Goal: Task Accomplishment & Management: Manage account settings

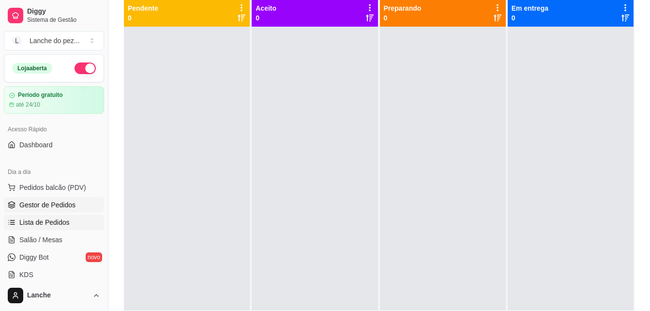
click at [41, 218] on span "Lista de Pedidos" at bounding box center [44, 222] width 50 height 10
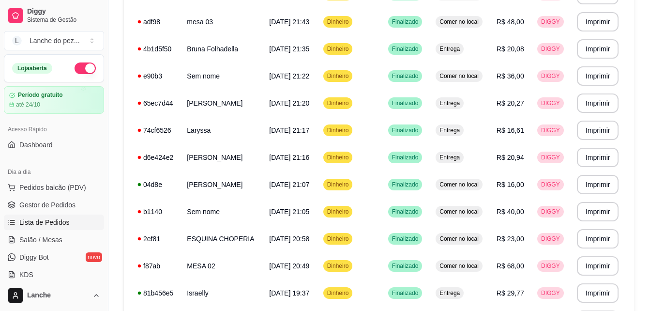
scroll to position [163, 0]
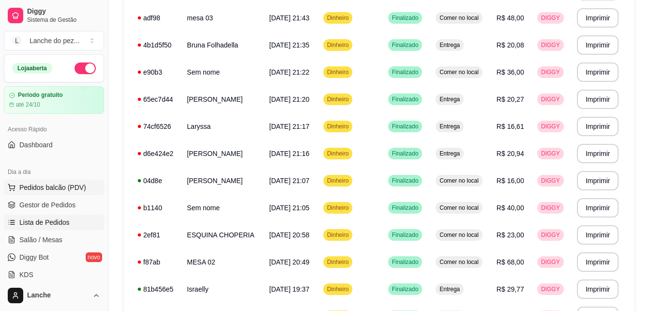
click at [46, 185] on span "Pedidos balcão (PDV)" at bounding box center [52, 187] width 67 height 10
click at [52, 198] on link "Gestor de Pedidos" at bounding box center [54, 204] width 100 height 15
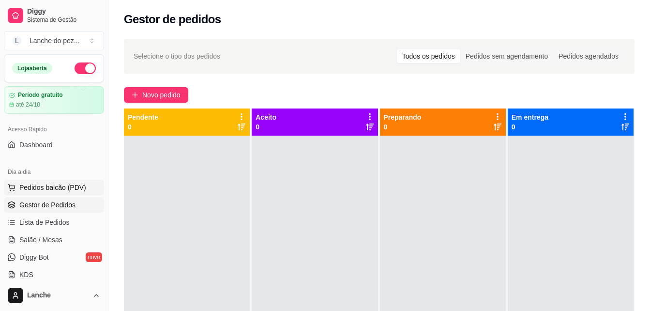
click at [45, 190] on span "Pedidos balcão (PDV)" at bounding box center [52, 187] width 67 height 10
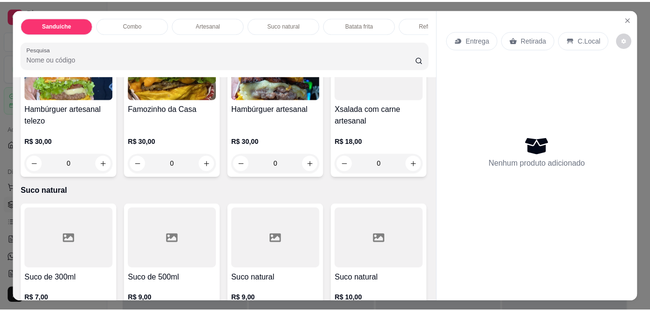
scroll to position [1258, 0]
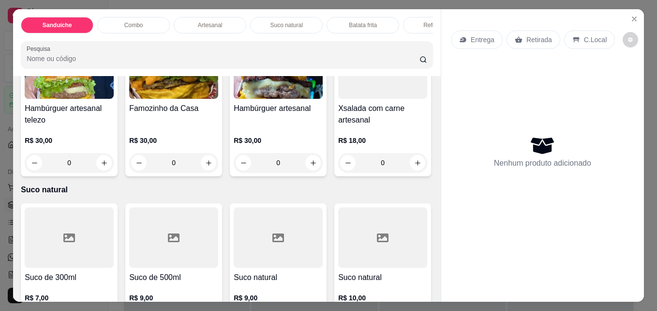
type input "1"
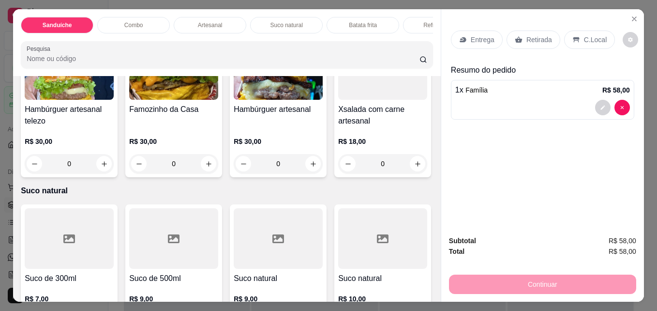
click at [601, 39] on div "C.Local" at bounding box center [589, 39] width 51 height 18
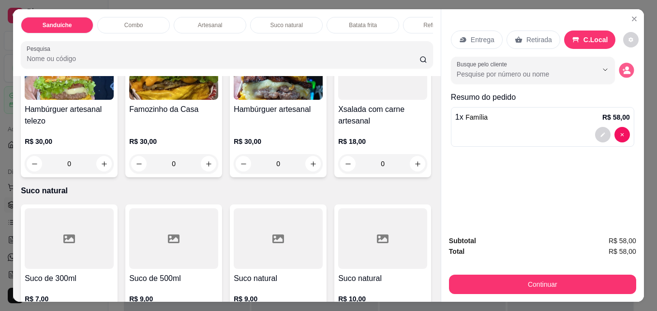
click at [624, 67] on icon "decrease-product-quantity" at bounding box center [626, 70] width 8 height 8
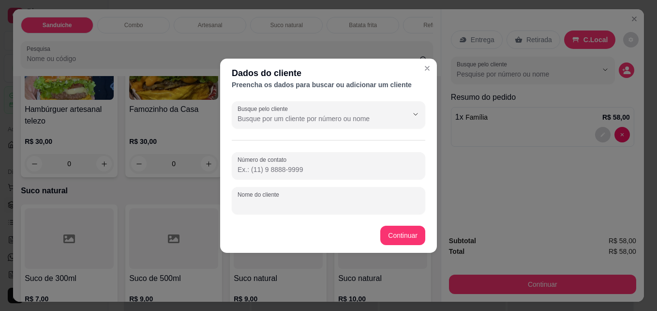
click at [340, 204] on input "Nome do cliente" at bounding box center [329, 204] width 182 height 10
type input "3"
type input "F"
type input "franciane"
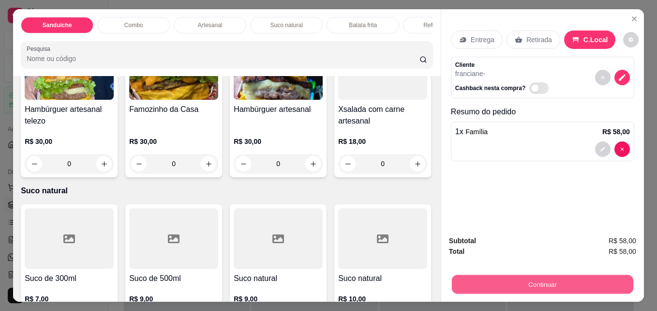
click at [505, 274] on button "Continuar" at bounding box center [542, 283] width 181 height 19
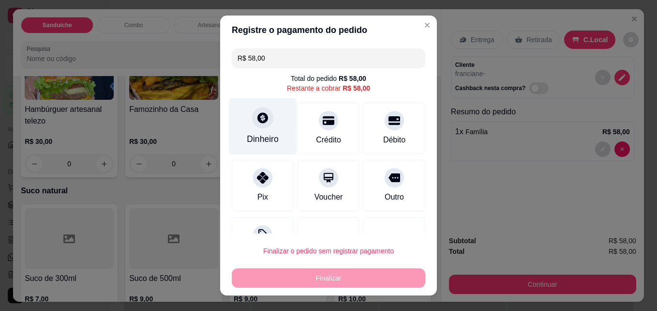
click at [257, 122] on icon at bounding box center [263, 117] width 13 height 13
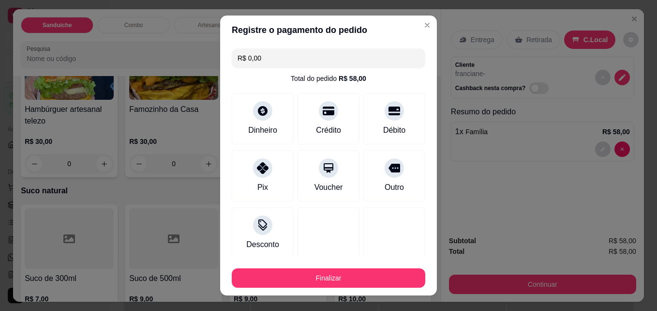
type input "R$ 0,00"
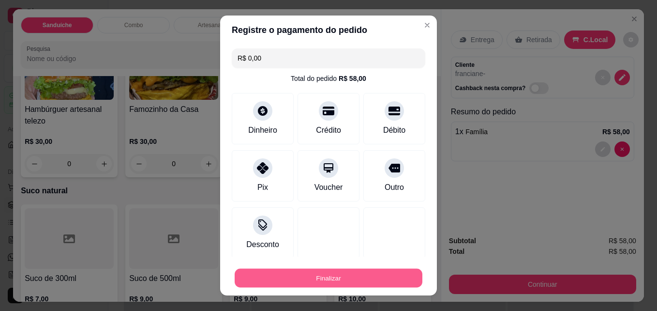
click at [322, 275] on button "Finalizar" at bounding box center [329, 278] width 188 height 19
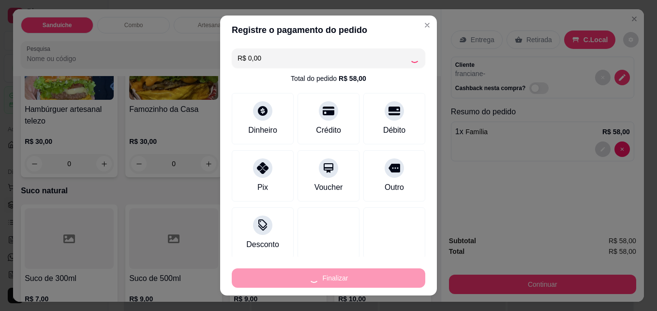
type input "0"
type input "-R$ 58,00"
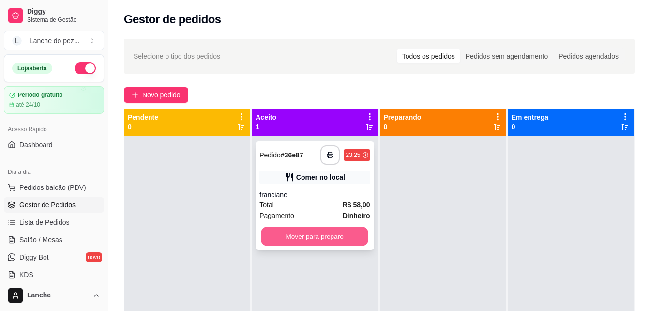
click at [292, 234] on button "Mover para preparo" at bounding box center [314, 236] width 107 height 19
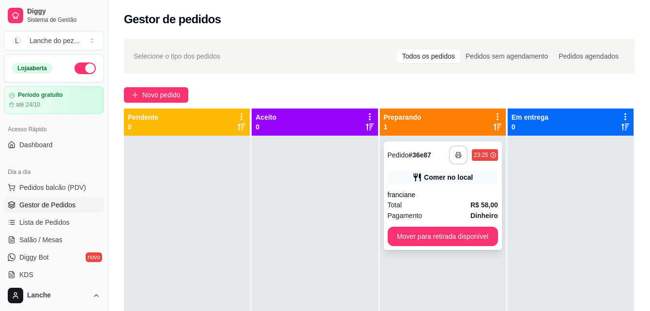
click at [453, 158] on button "button" at bounding box center [458, 155] width 19 height 19
click at [50, 189] on span "Pedidos balcão (PDV)" at bounding box center [52, 187] width 67 height 10
click at [50, 189] on body "**********" at bounding box center [325, 155] width 650 height 311
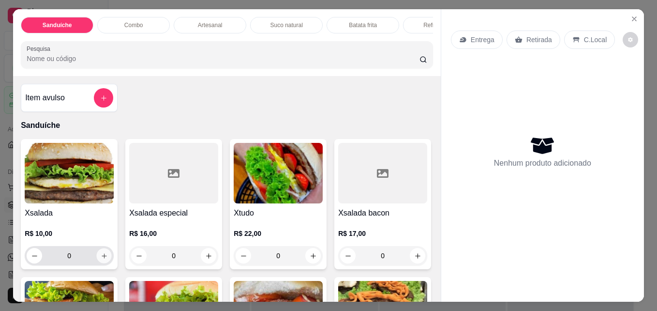
click at [104, 257] on icon "increase-product-quantity" at bounding box center [104, 255] width 7 height 7
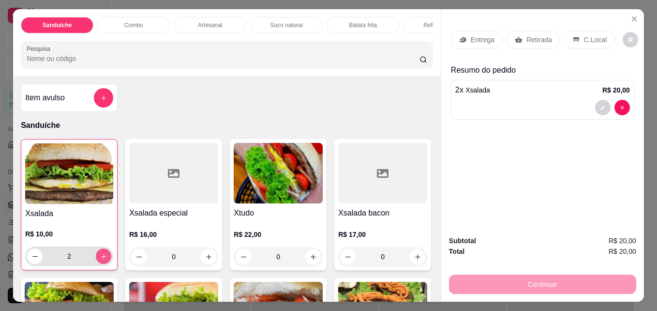
click at [104, 257] on icon "increase-product-quantity" at bounding box center [103, 256] width 7 height 7
type input "4"
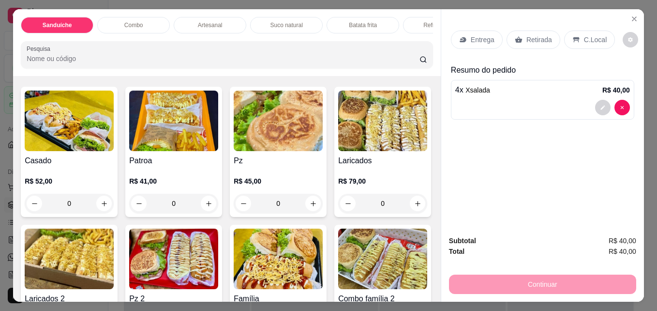
scroll to position [774, 0]
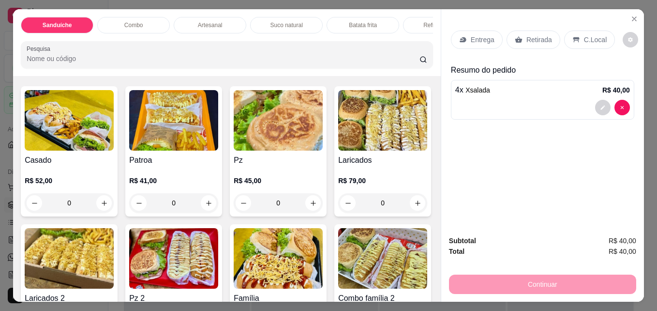
click at [216, 53] on button "increase-product-quantity" at bounding box center [208, 45] width 15 height 15
type input "1"
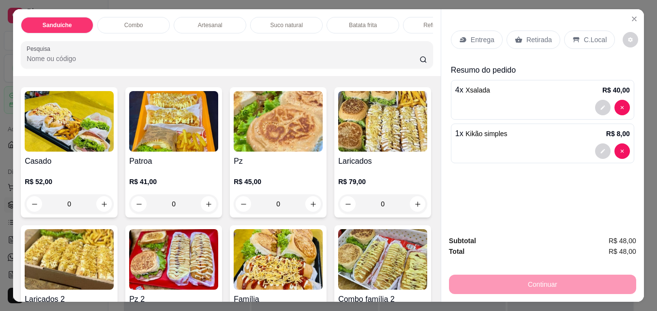
click at [537, 40] on p "Retirada" at bounding box center [540, 40] width 26 height 10
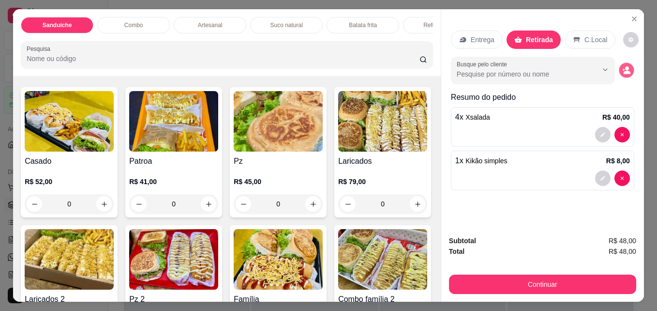
click at [622, 66] on icon "decrease-product-quantity" at bounding box center [626, 70] width 8 height 8
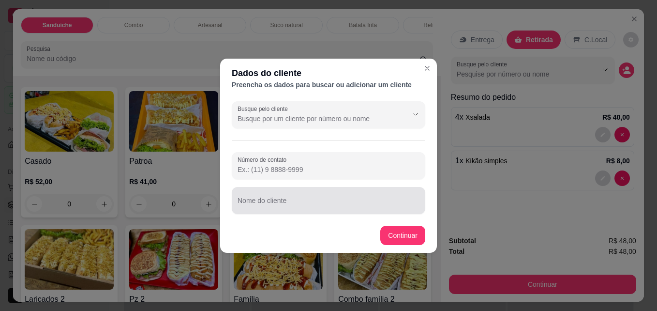
click at [361, 210] on div "Nome do cliente" at bounding box center [329, 200] width 194 height 27
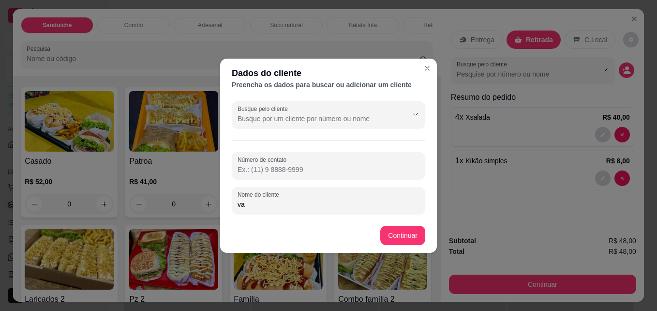
type input "v"
type input "Vander"
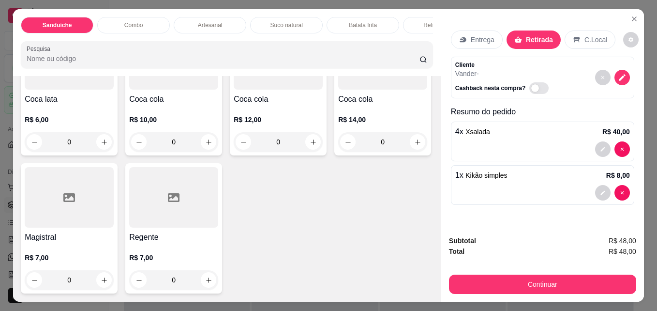
scroll to position [2594, 0]
click at [310, 145] on icon "increase-product-quantity" at bounding box center [313, 141] width 7 height 7
type input "1"
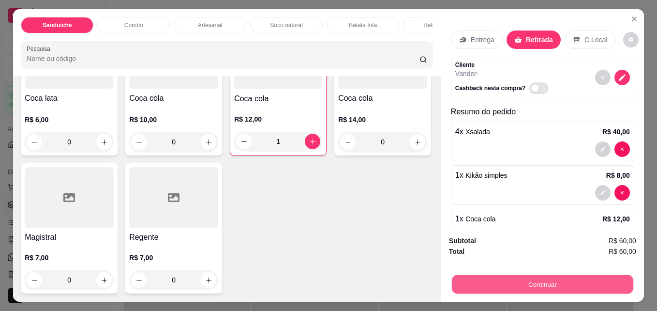
click at [507, 274] on button "Continuar" at bounding box center [542, 283] width 181 height 19
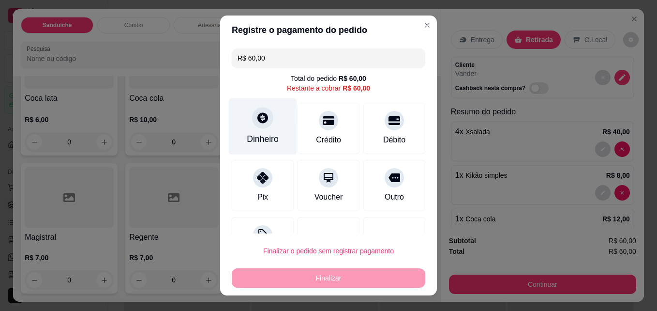
click at [259, 127] on div at bounding box center [262, 117] width 21 height 21
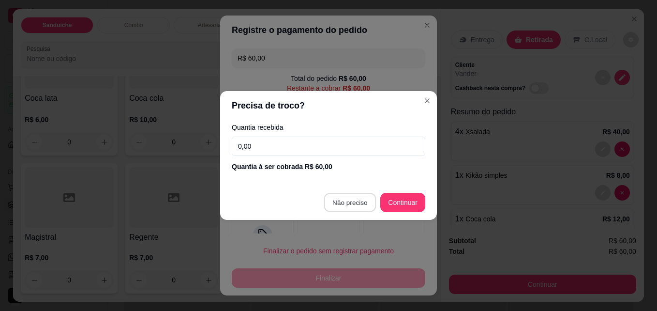
type input "R$ 0,00"
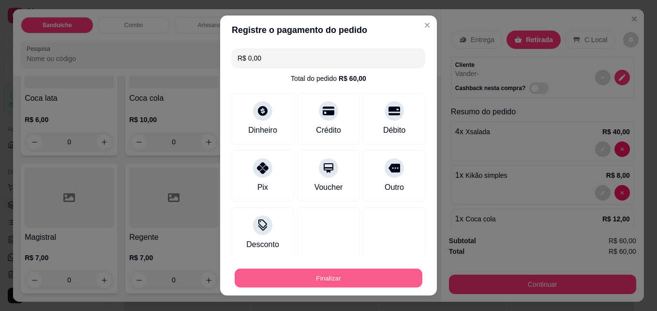
click at [382, 274] on button "Finalizar" at bounding box center [329, 278] width 188 height 19
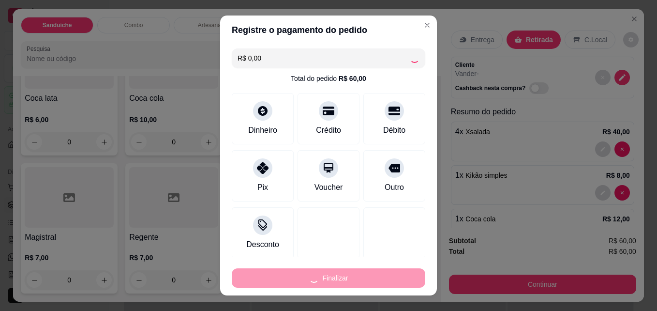
type input "0"
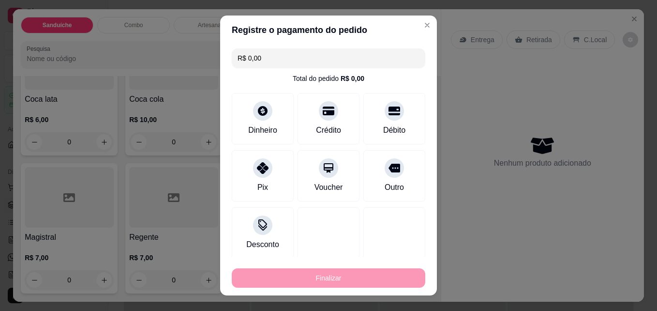
type input "-R$ 60,00"
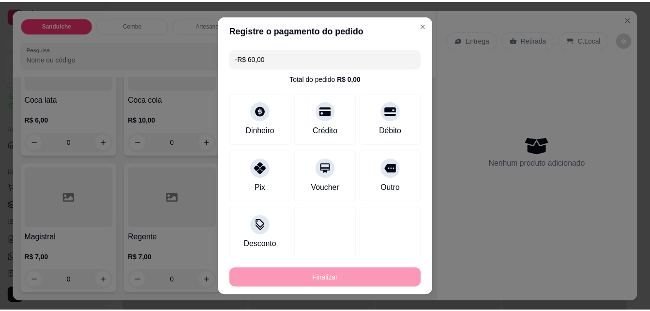
scroll to position [2592, 0]
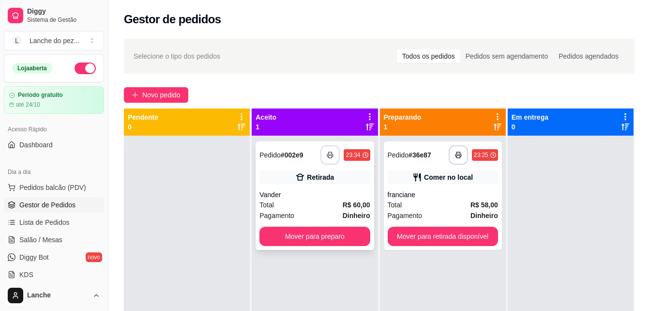
click at [323, 151] on button "button" at bounding box center [329, 154] width 19 height 19
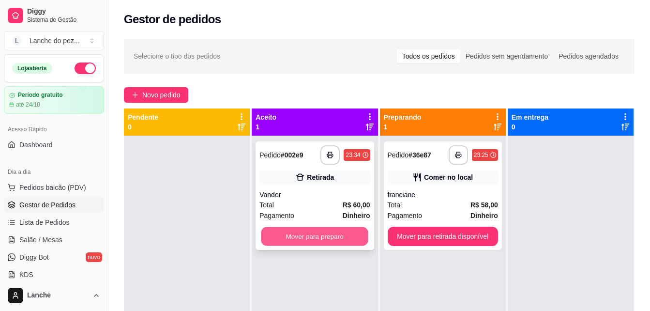
click at [333, 232] on button "Mover para preparo" at bounding box center [314, 236] width 107 height 19
